Goal: Book appointment/travel/reservation

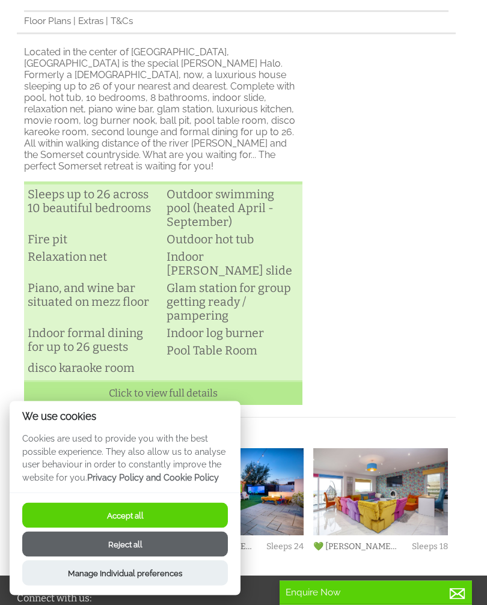
scroll to position [368, 0]
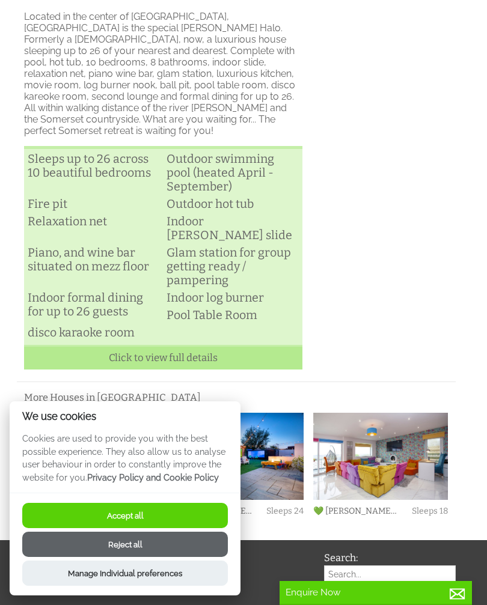
click at [157, 528] on button "Accept all" at bounding box center [124, 515] width 205 height 25
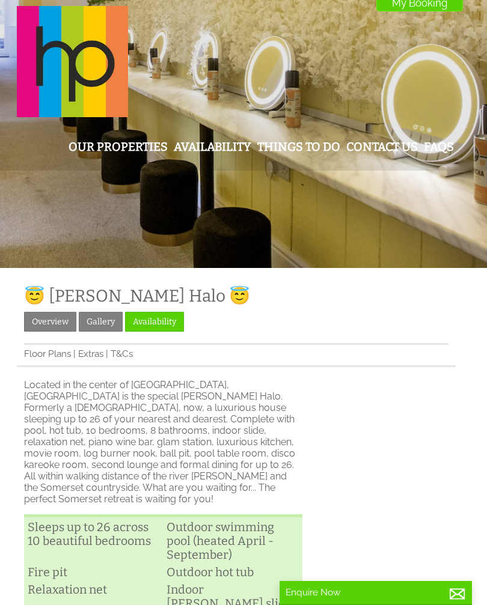
click at [55, 326] on link "Overview" at bounding box center [50, 322] width 52 height 20
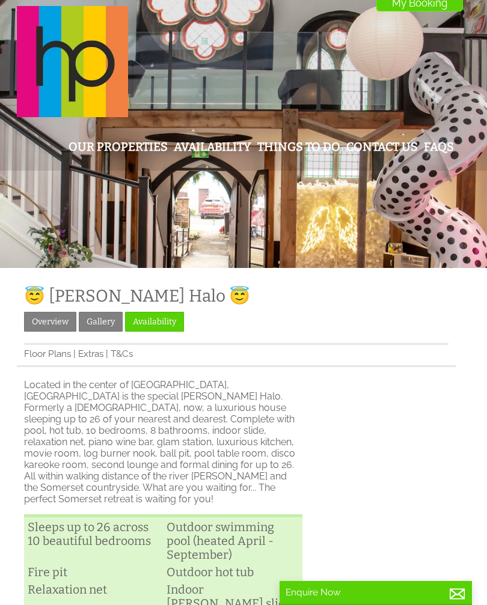
click at [103, 324] on link "Gallery" at bounding box center [101, 322] width 44 height 20
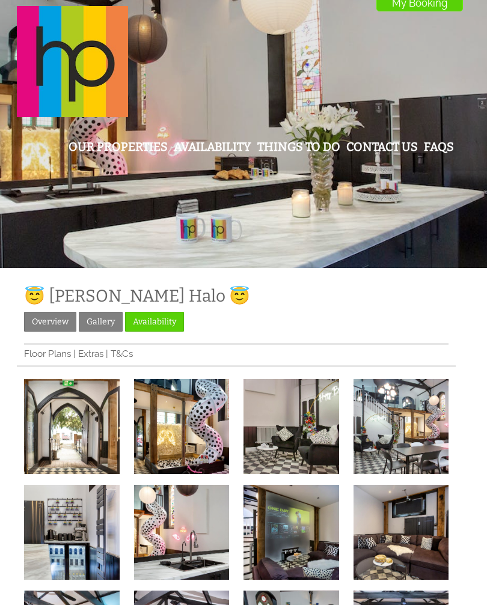
click at [67, 439] on img at bounding box center [72, 427] width 96 height 96
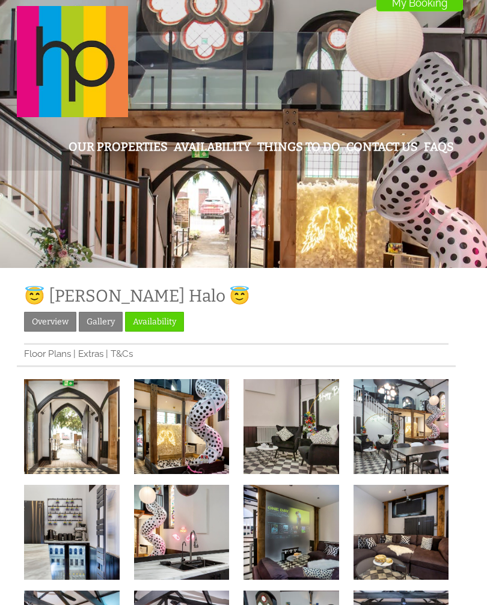
click at [163, 330] on link "Availability" at bounding box center [154, 322] width 59 height 20
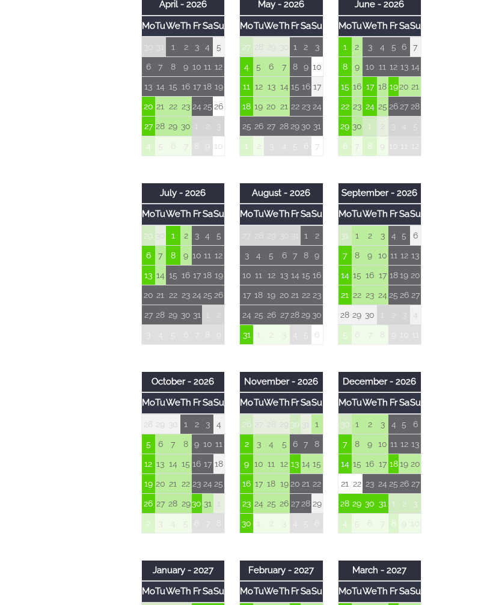
scroll to position [764, 0]
click at [304, 464] on td "14" at bounding box center [305, 464] width 11 height 20
click at [297, 466] on td "13" at bounding box center [295, 464] width 11 height 20
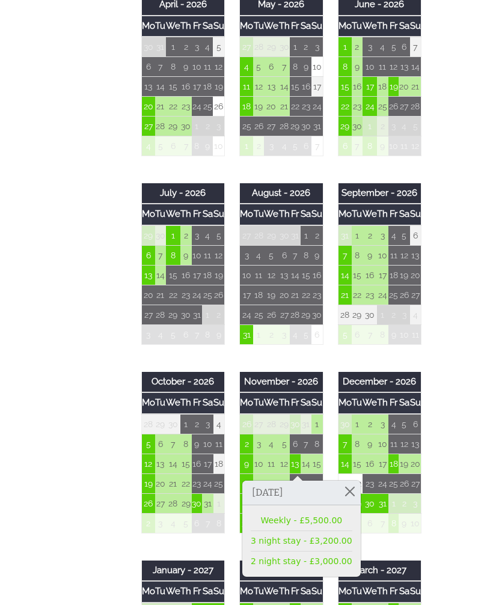
click at [344, 493] on link at bounding box center [349, 491] width 21 height 21
